Goal: Task Accomplishment & Management: Use online tool/utility

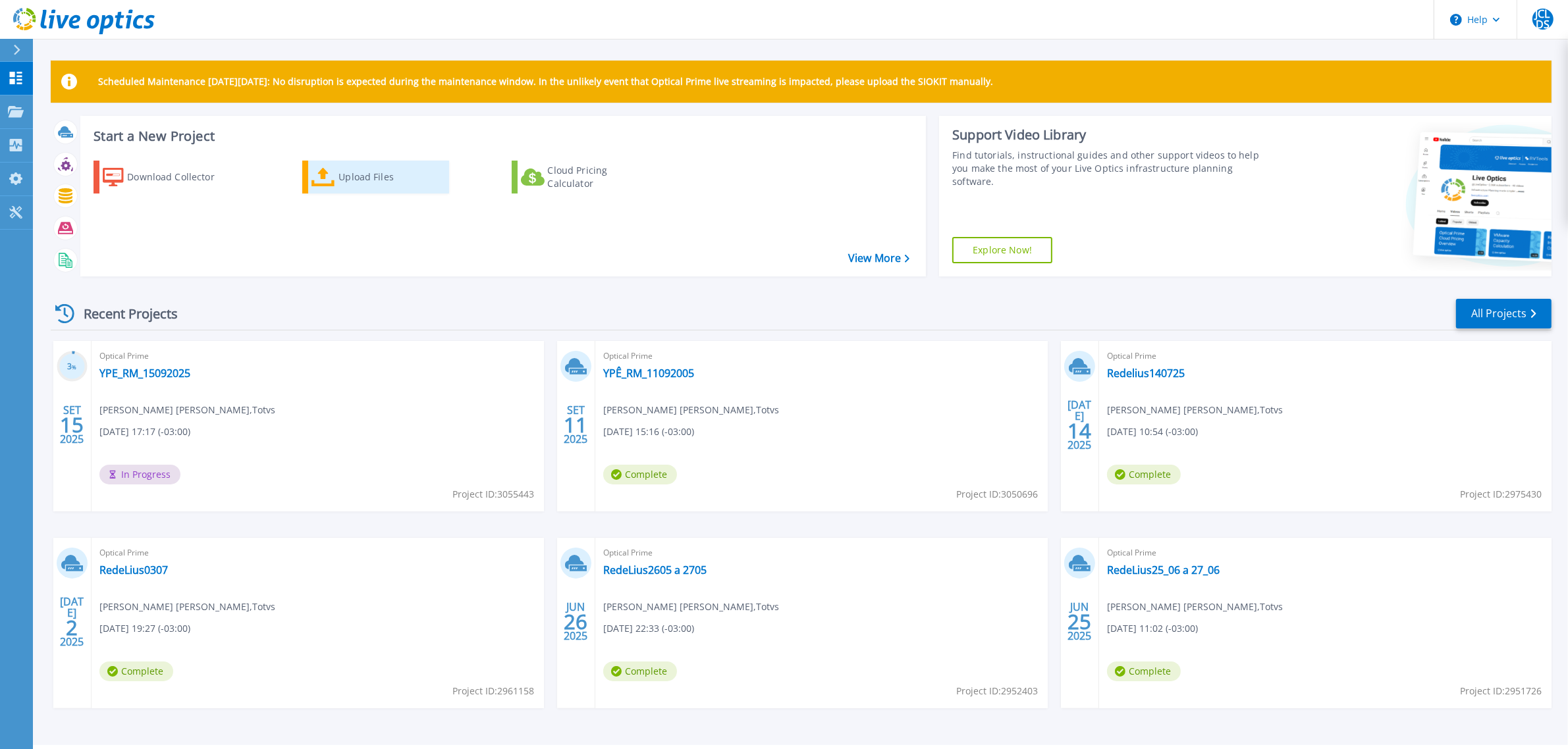
click at [346, 169] on div "Upload Files" at bounding box center [391, 177] width 105 height 27
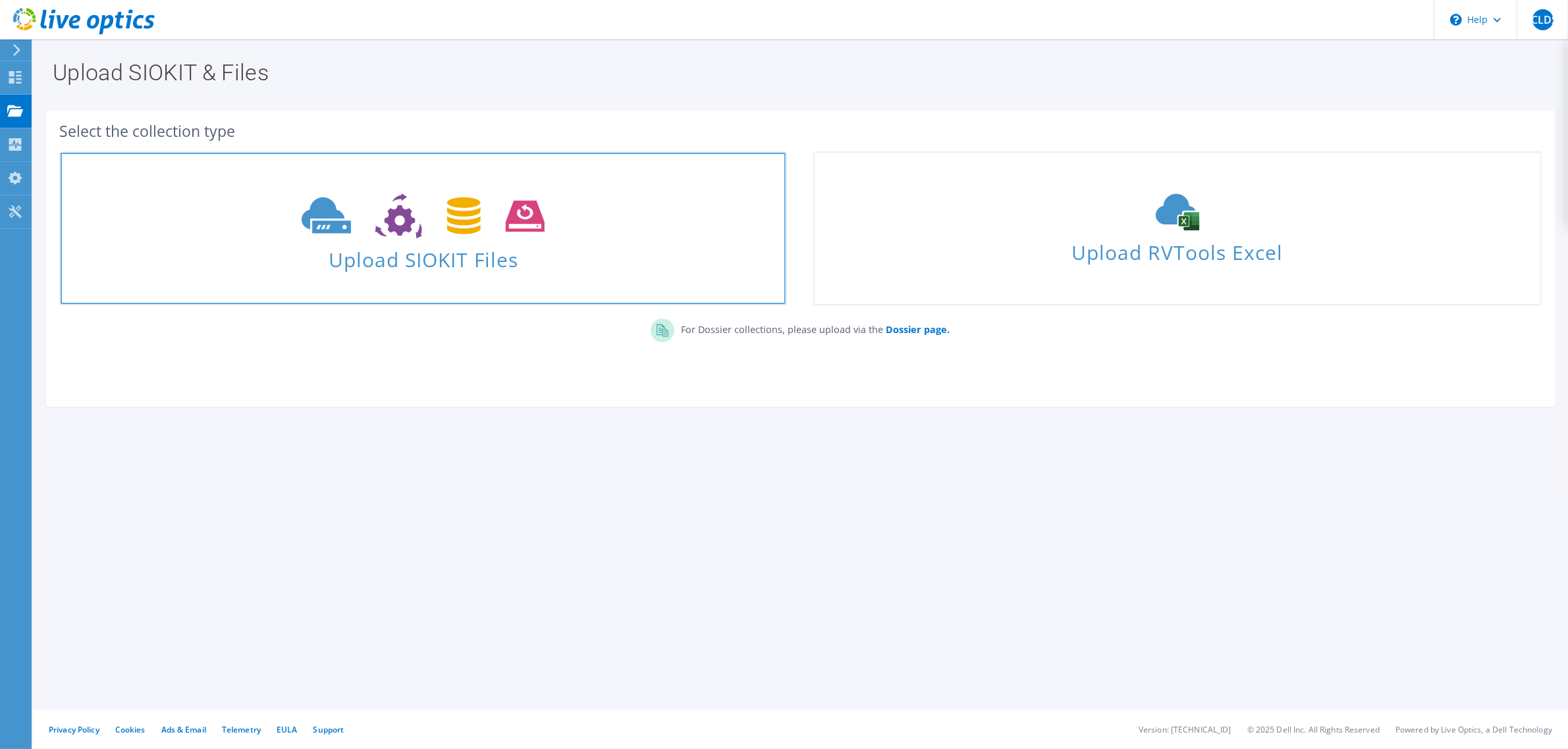
click at [314, 216] on use at bounding box center [423, 216] width 243 height 45
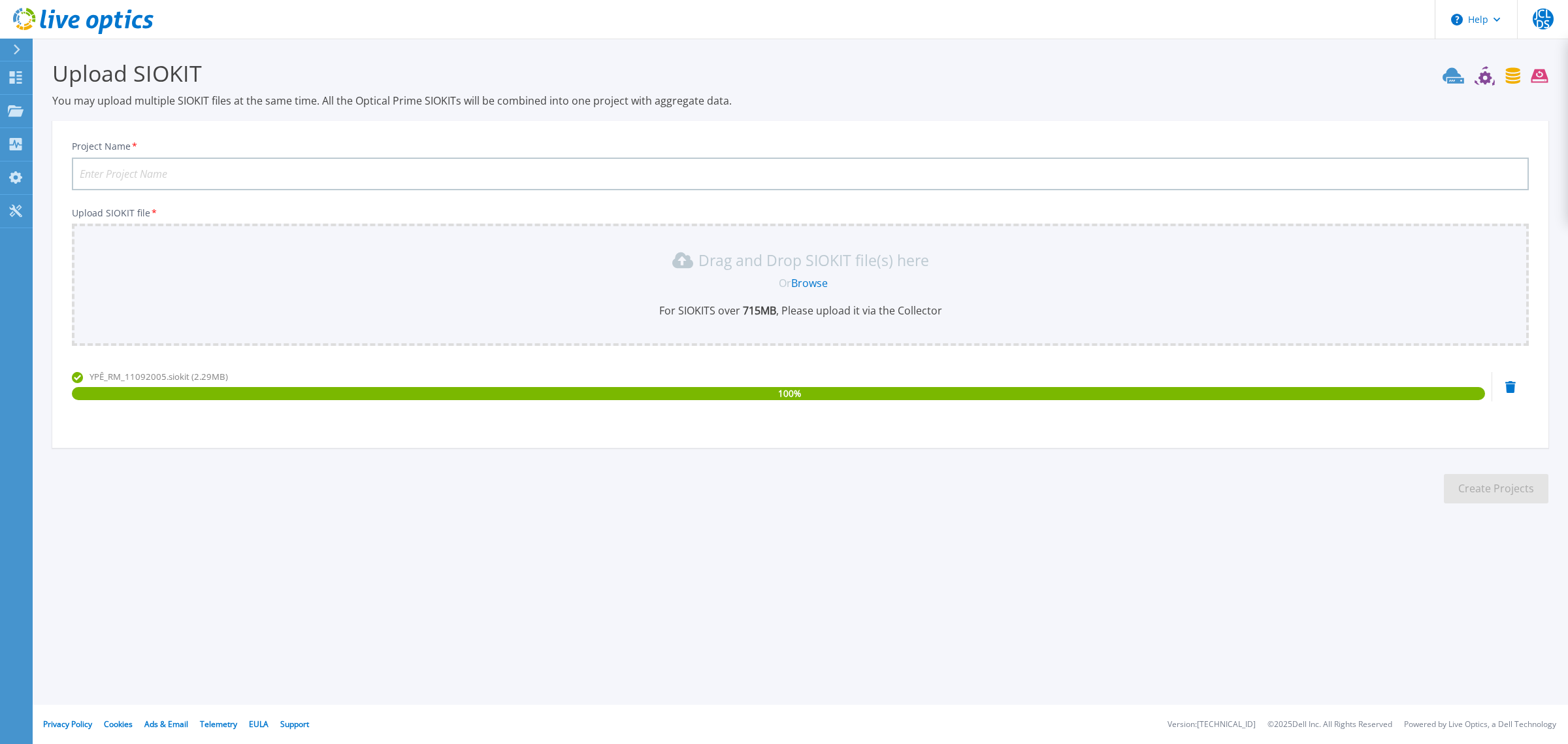
click at [209, 165] on input "Project Name *" at bounding box center [800, 174] width 1457 height 33
click at [255, 165] on input "Project Name *" at bounding box center [800, 174] width 1457 height 33
paste input "YPE monitoramento verso 01"
type input "YPE monitoramento verso 01"
click at [1511, 485] on button "Create Projects" at bounding box center [1496, 488] width 104 height 29
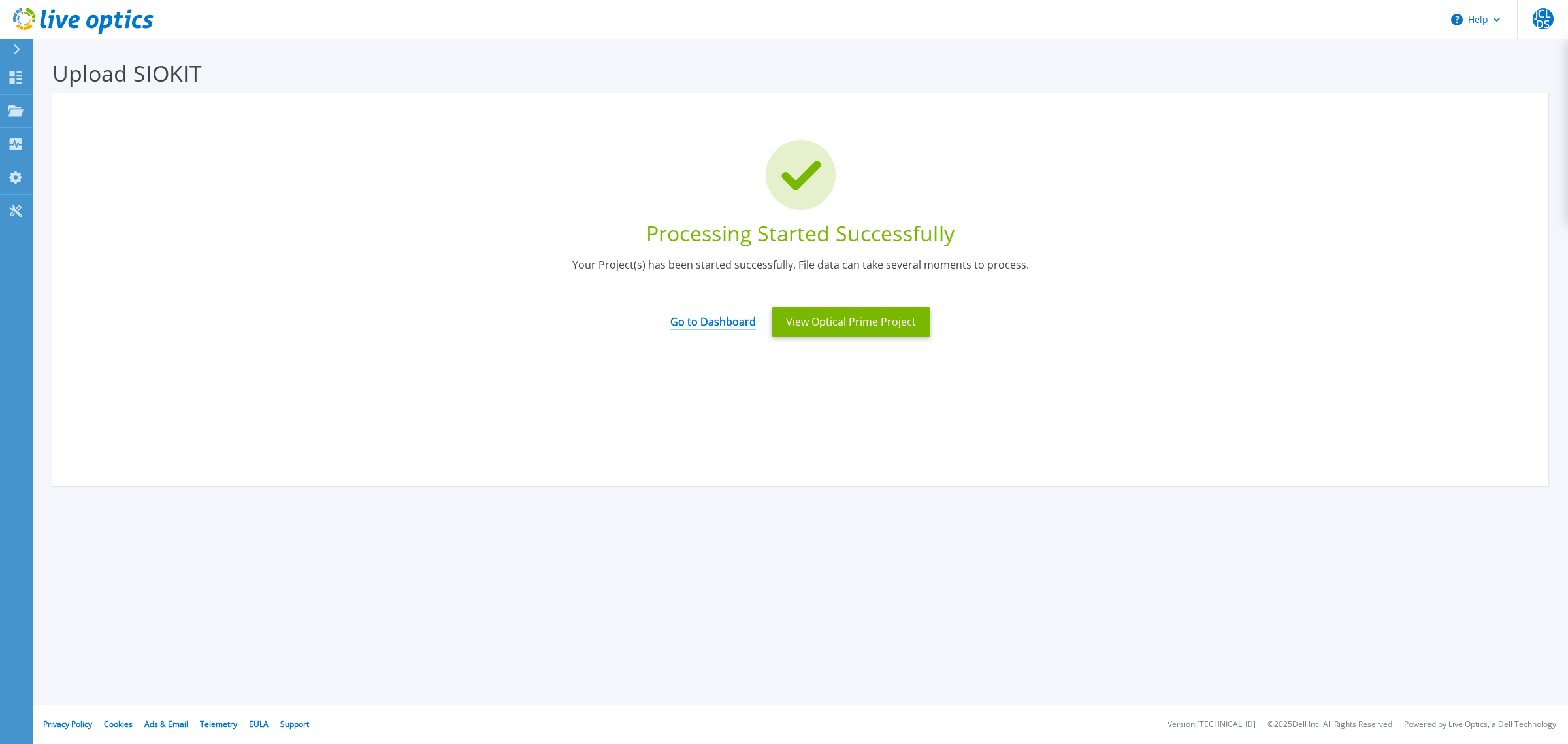
click at [691, 320] on link "Go to Dashboard" at bounding box center [713, 318] width 85 height 26
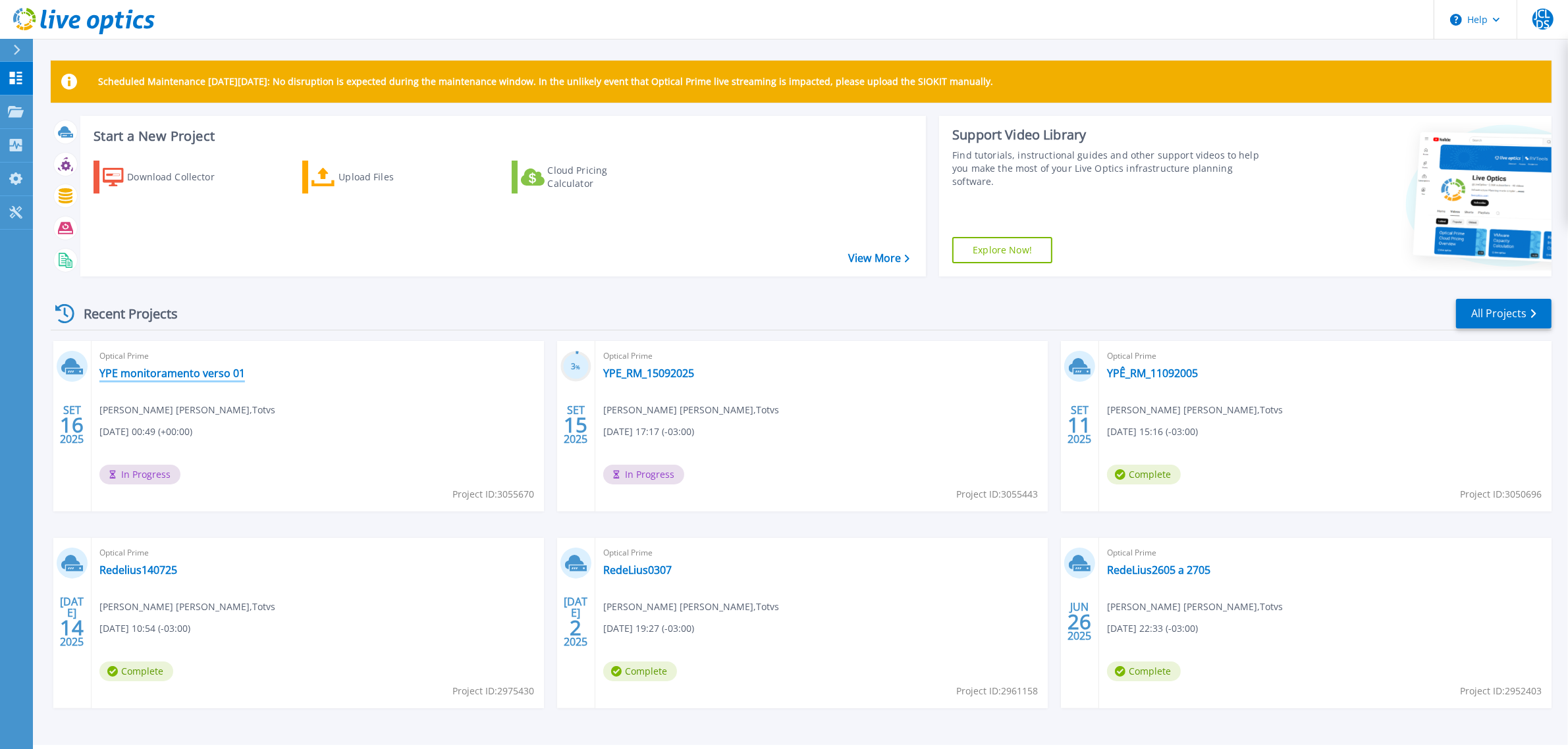
click at [185, 370] on link "YPE monitoramento verso 01" at bounding box center [172, 372] width 146 height 13
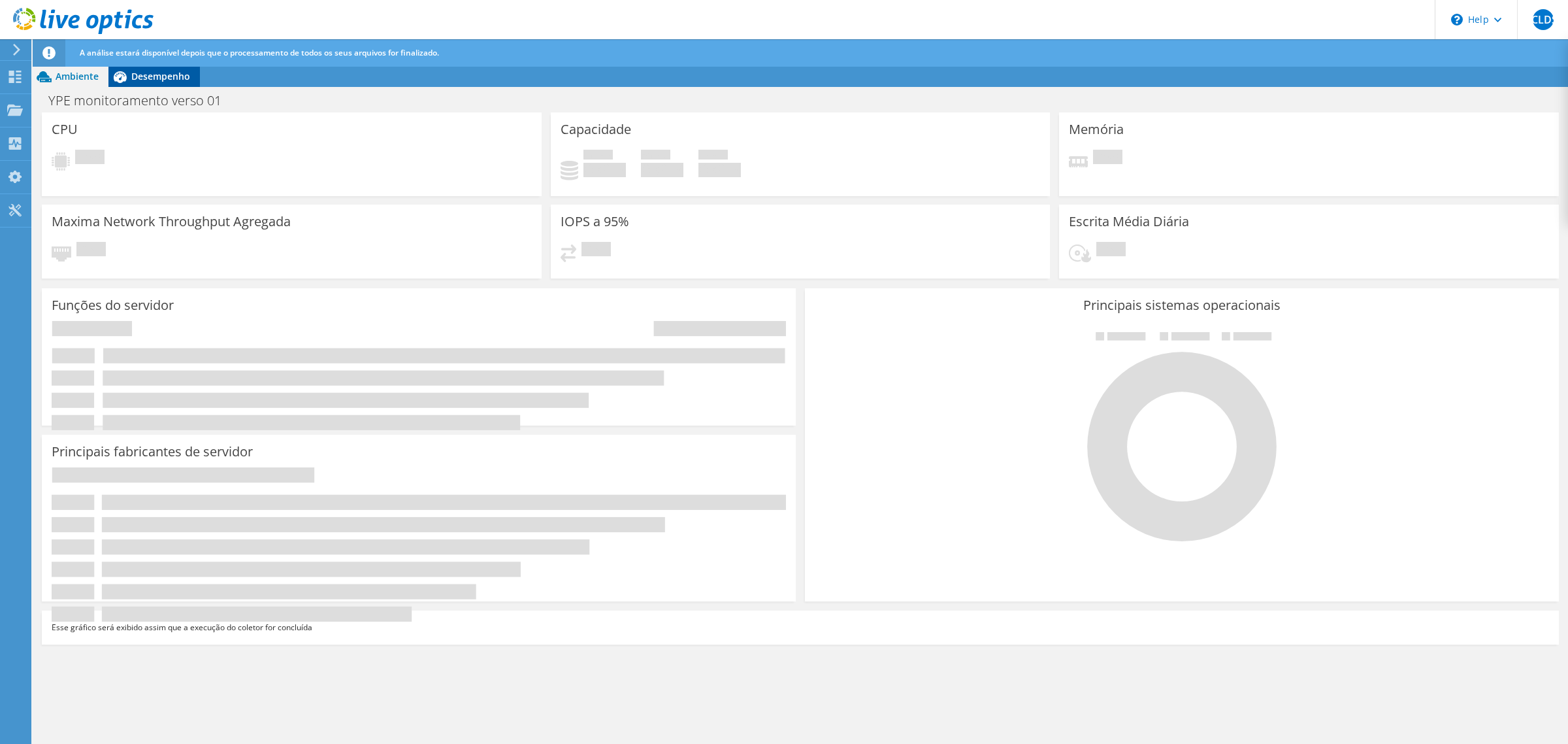
click at [151, 74] on span "Desempenho" at bounding box center [161, 76] width 59 height 12
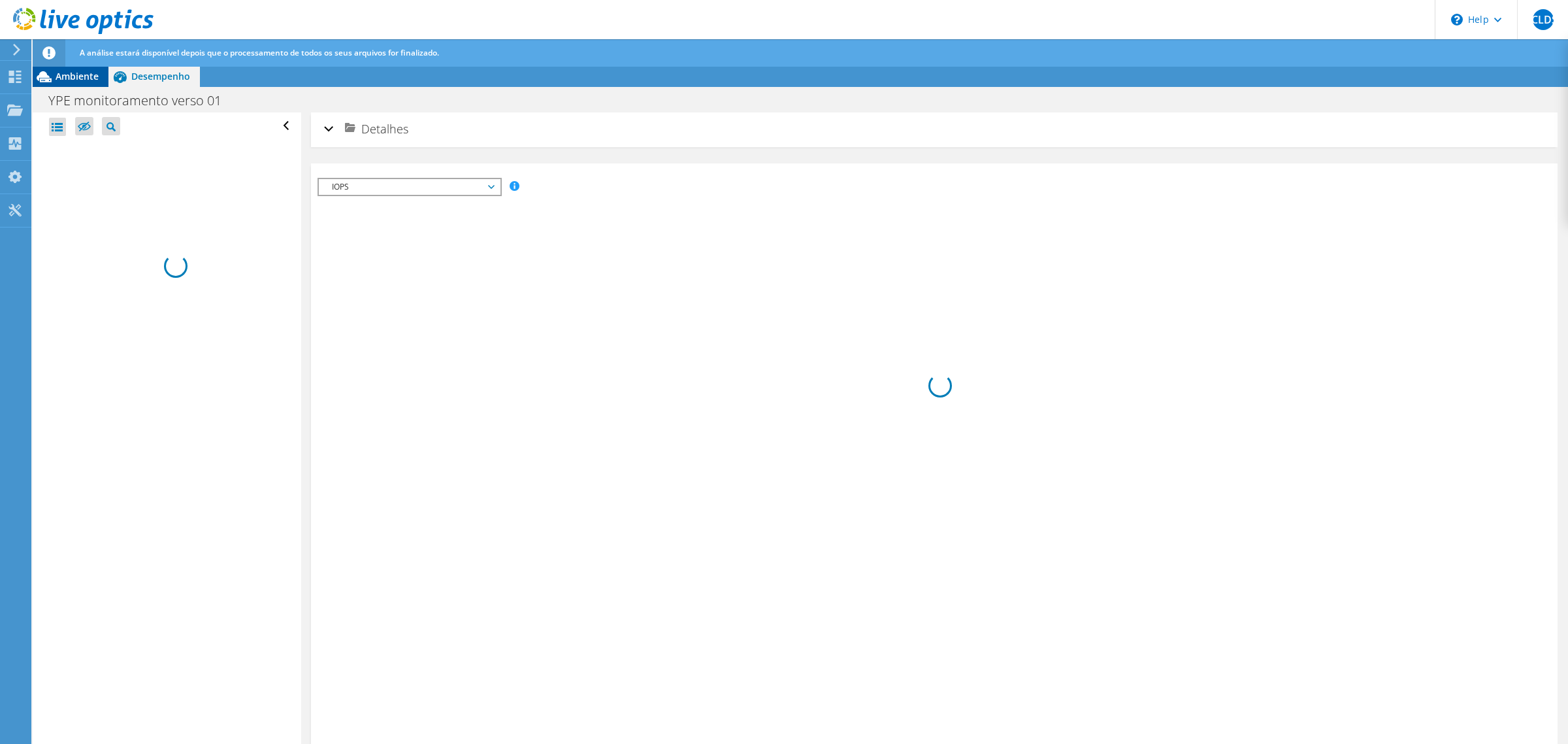
click at [92, 67] on div "Ambiente" at bounding box center [71, 76] width 76 height 21
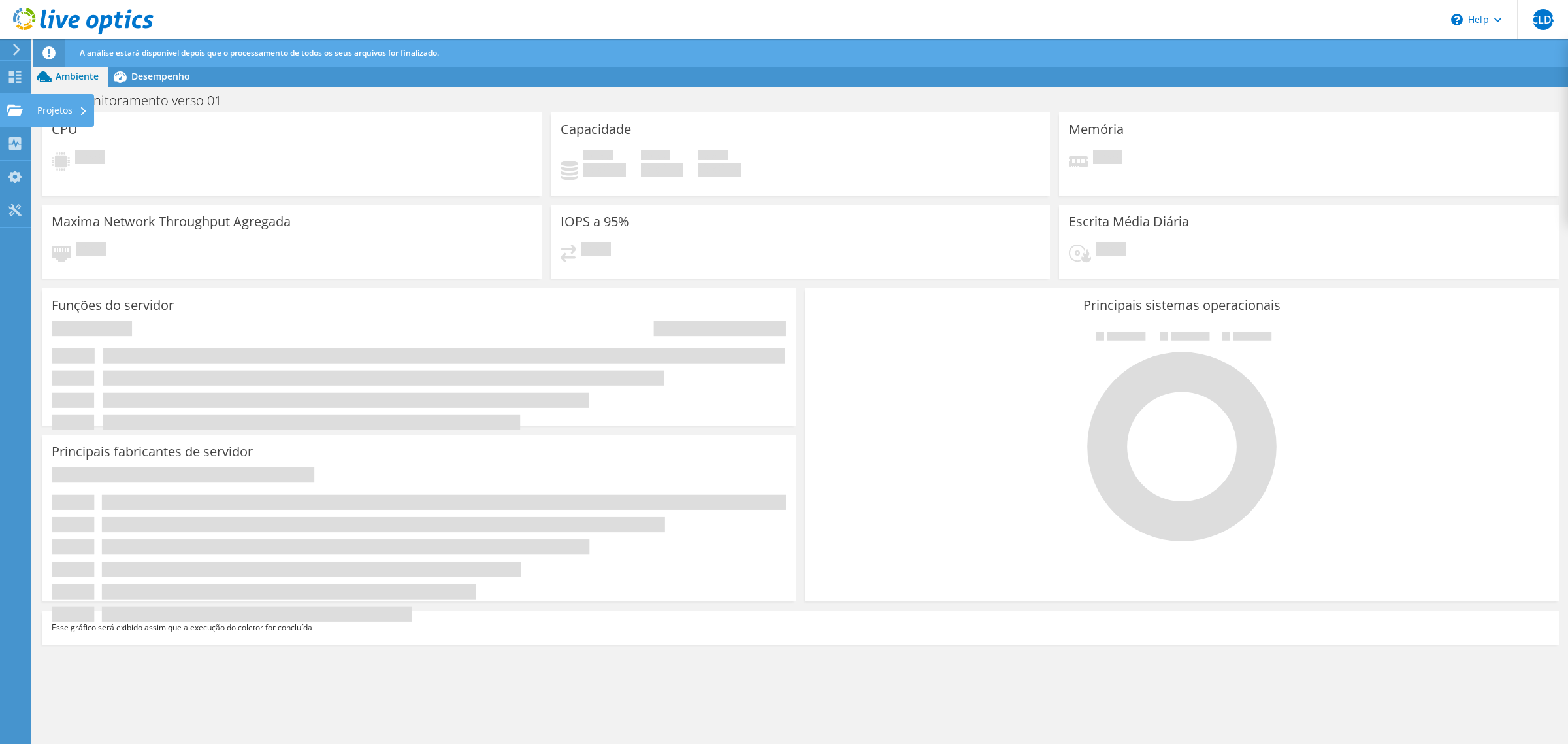
click at [62, 103] on div "Projetos" at bounding box center [62, 111] width 63 height 33
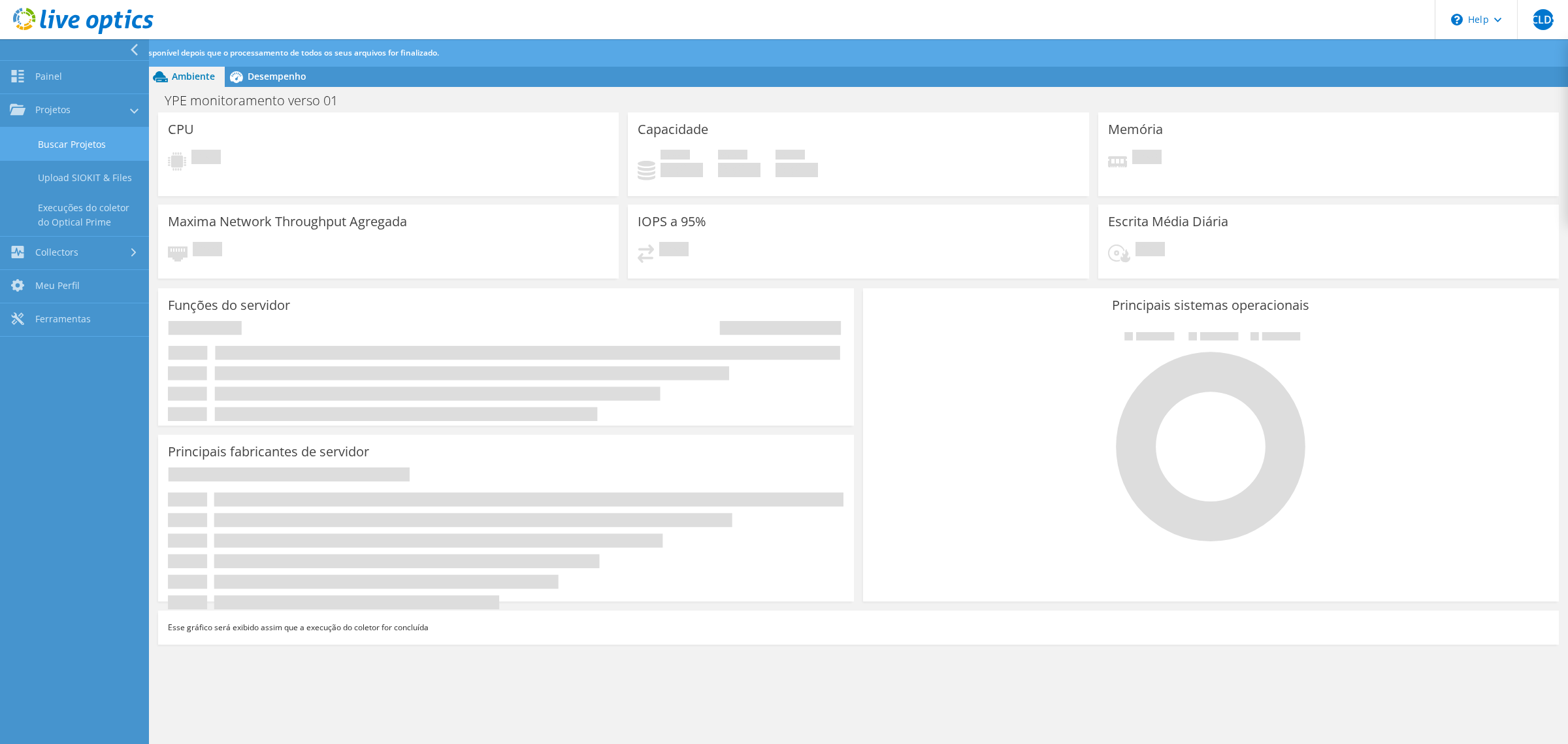
click at [53, 144] on link "Buscar Projetos" at bounding box center [75, 144] width 149 height 33
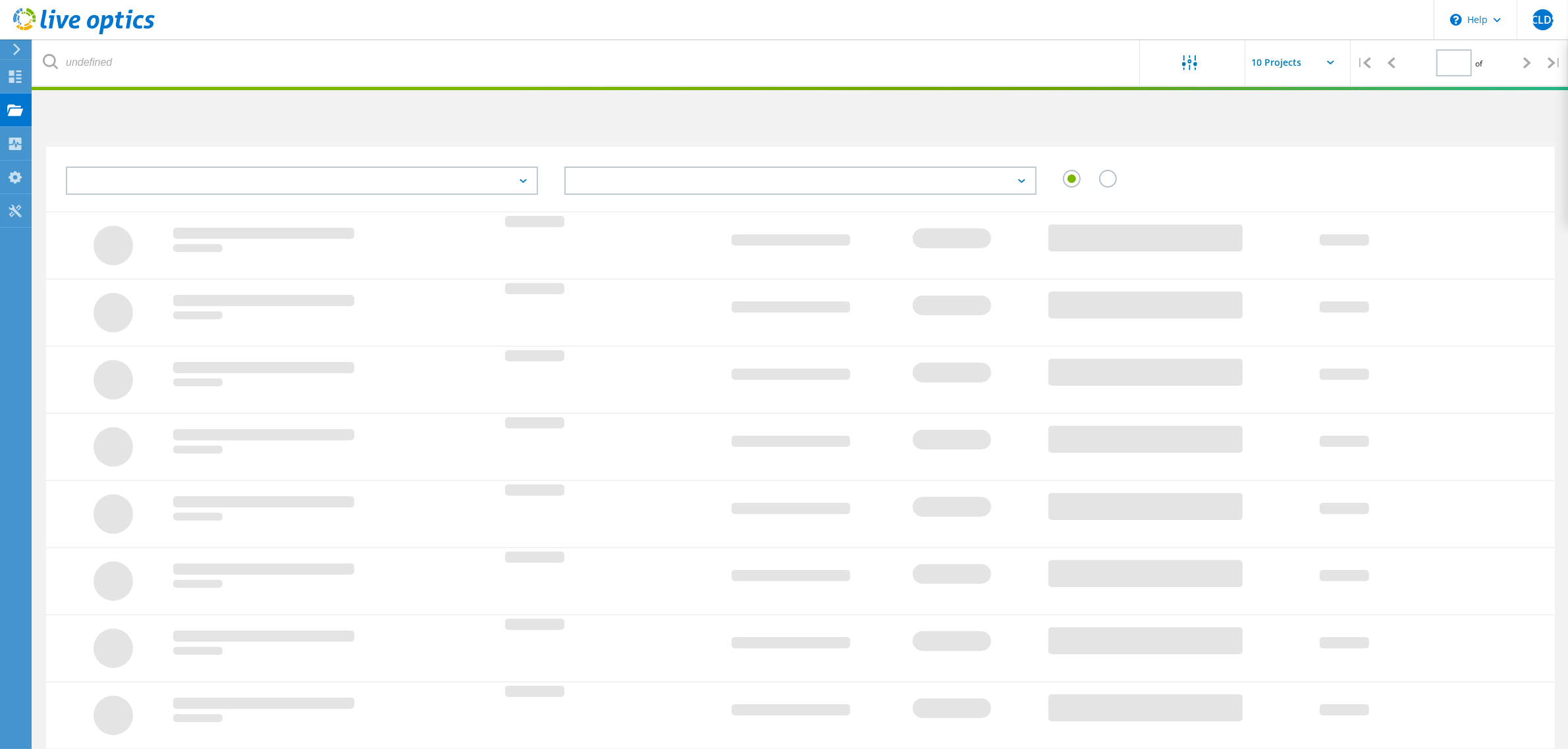
type input "1"
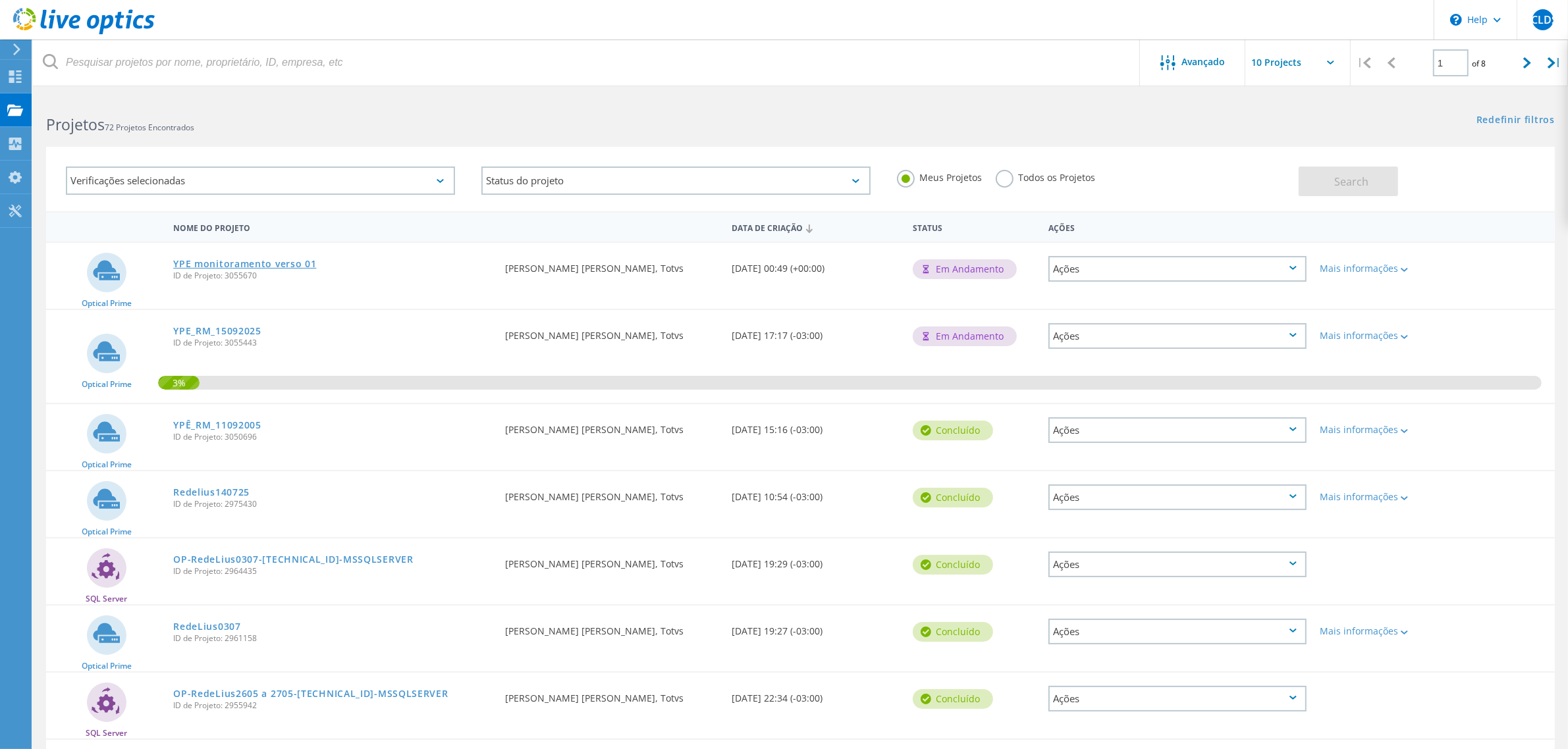
click at [272, 259] on link "YPE monitoramento verso 01" at bounding box center [244, 263] width 143 height 9
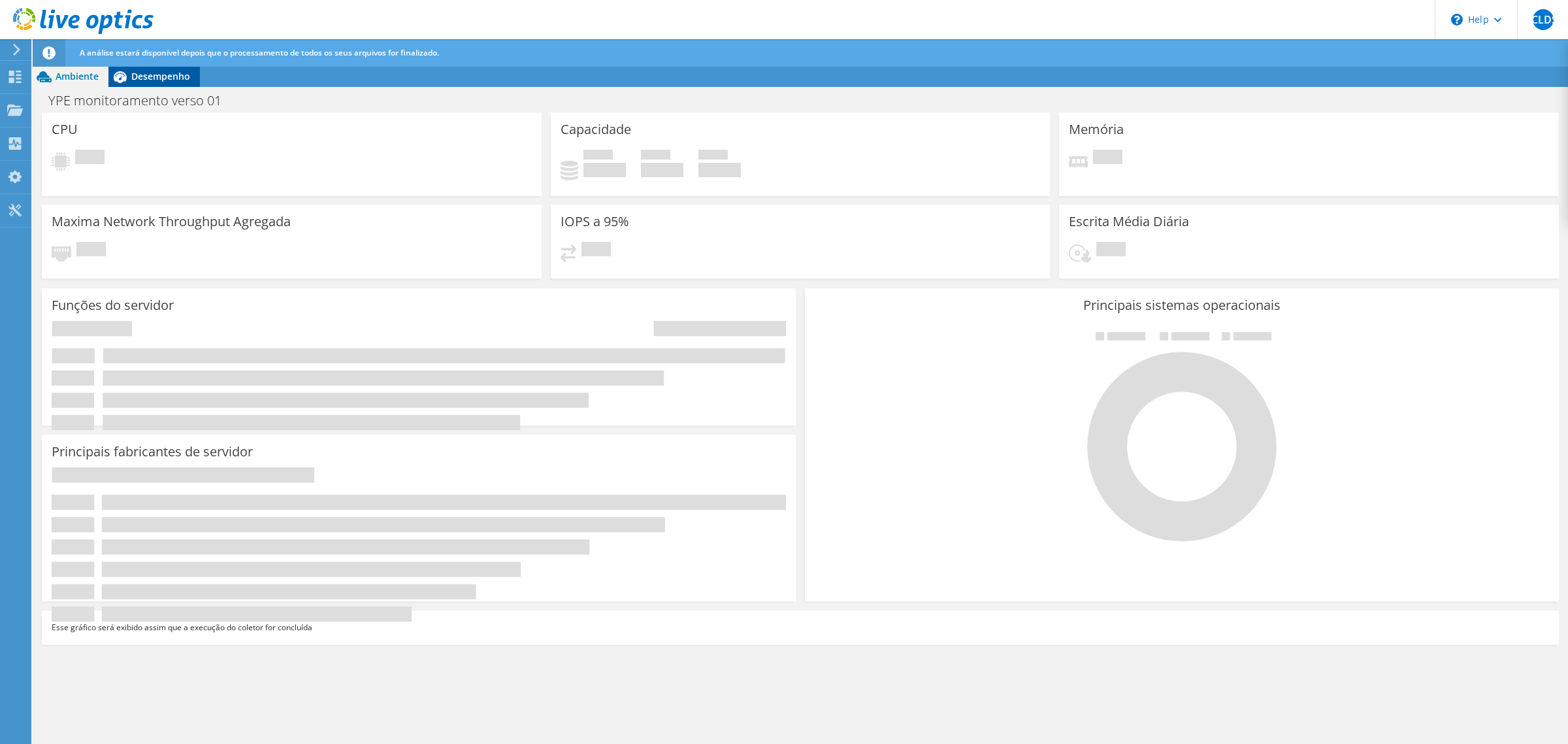
click at [191, 83] on div "Desempenho" at bounding box center [154, 76] width 92 height 21
